Goal: Task Accomplishment & Management: Manage account settings

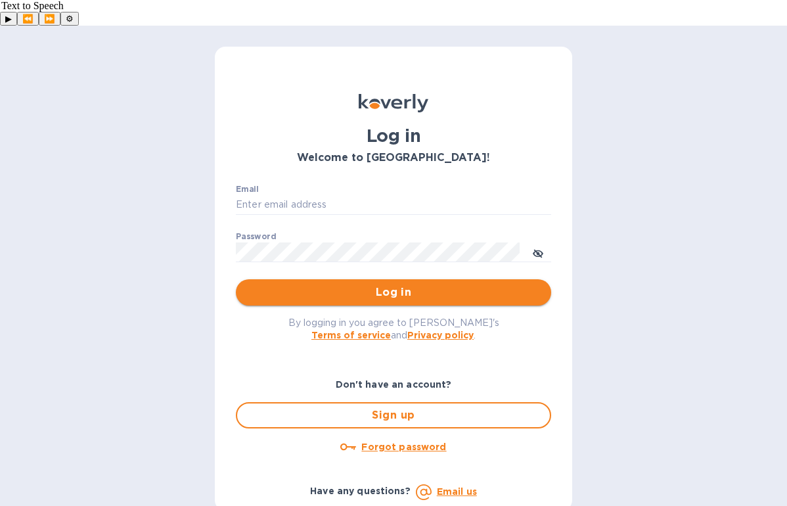
type input "dave@chausseselections.com"
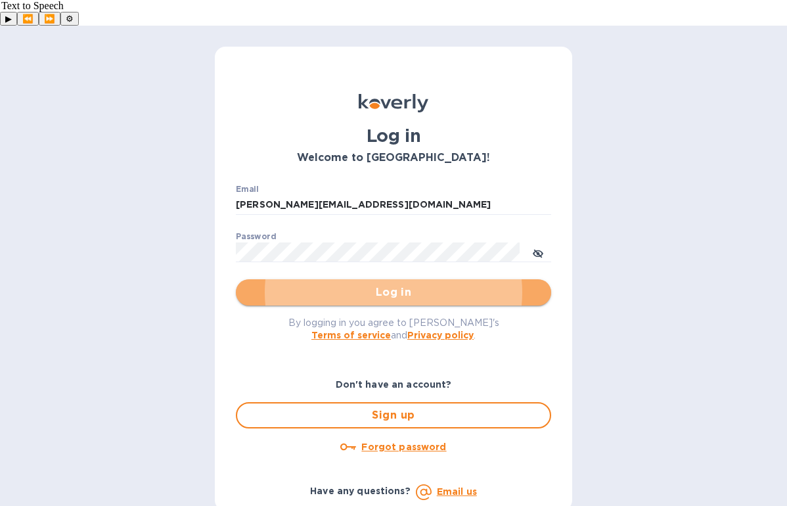
click at [383, 284] on span "Log in" at bounding box center [393, 292] width 294 height 16
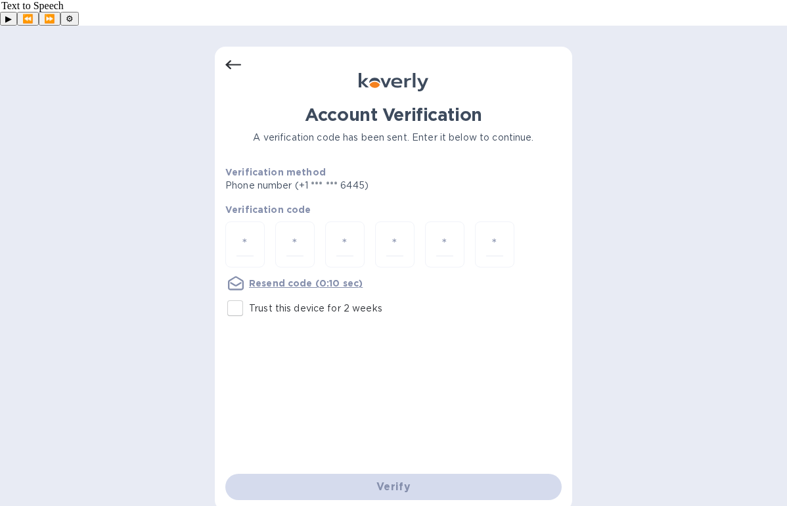
click at [232, 294] on input "Trust this device for 2 weeks" at bounding box center [235, 308] width 28 height 28
checkbox input "true"
click at [238, 232] on input "number" at bounding box center [244, 244] width 17 height 24
type input "7"
type input "5"
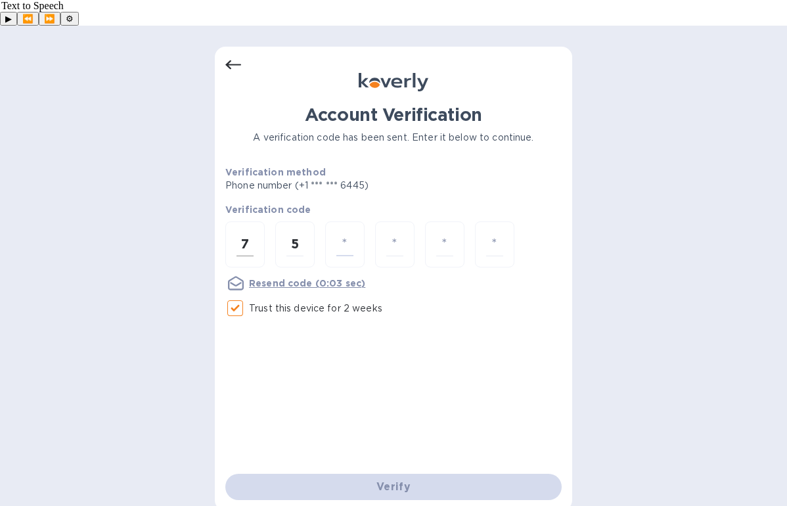
type input "1"
type input "9"
type input "3"
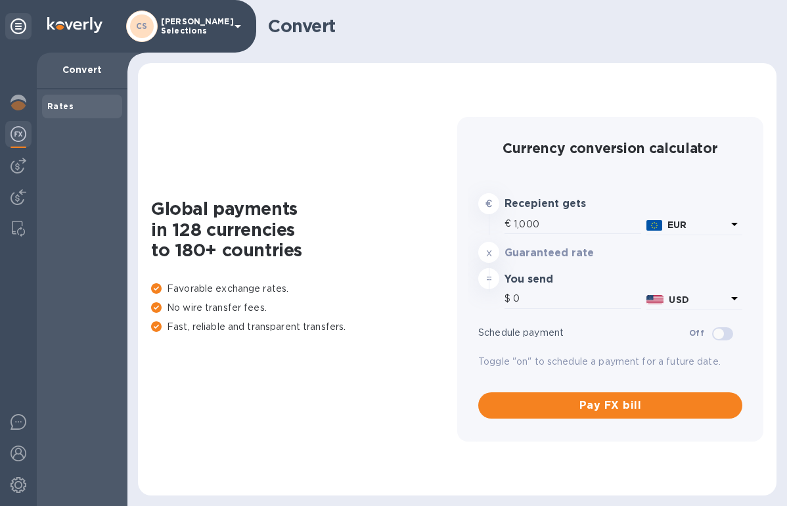
type input "1,176.6"
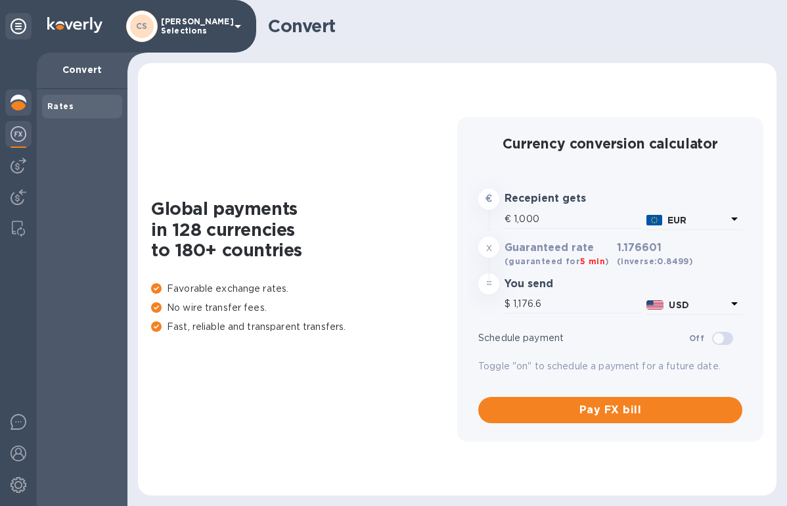
click at [19, 110] on div at bounding box center [18, 103] width 26 height 29
